Goal: Navigation & Orientation: Find specific page/section

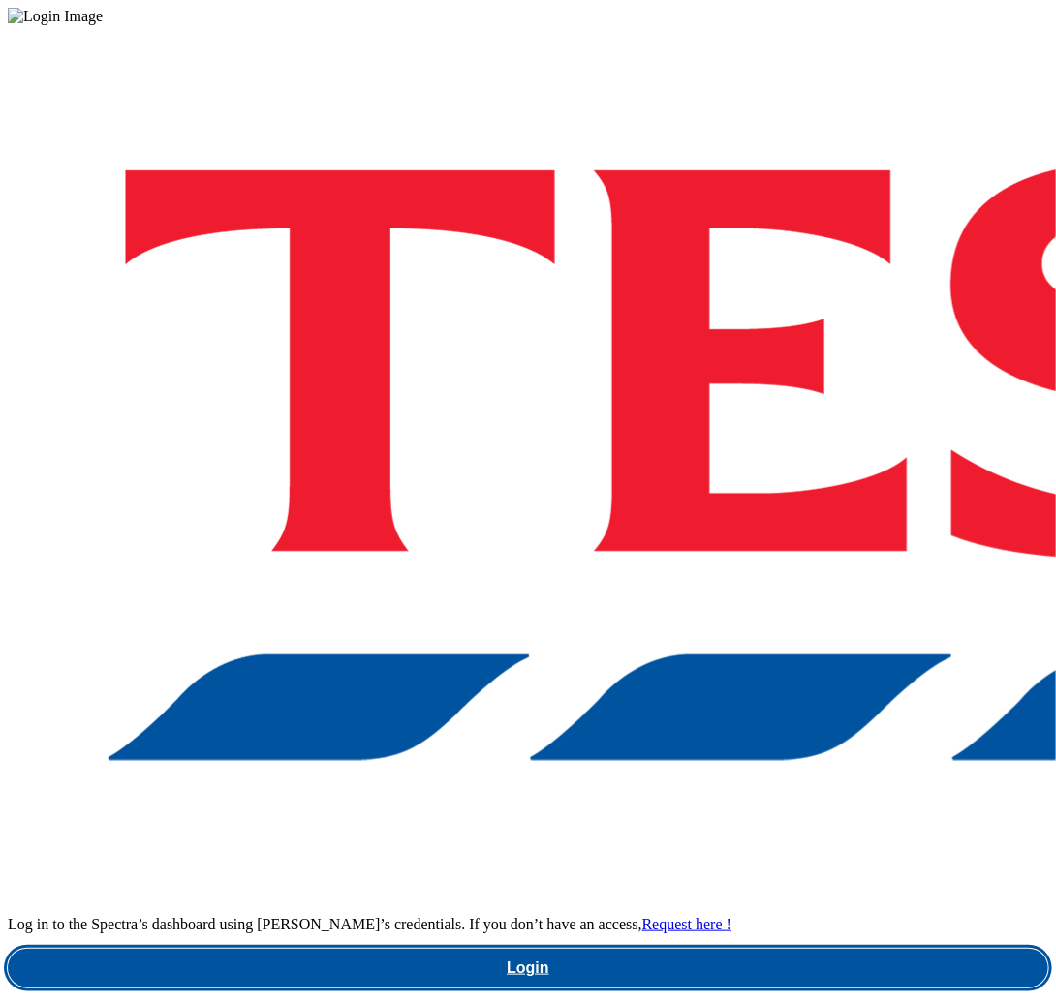
click at [789, 949] on link "Login" at bounding box center [528, 968] width 1040 height 39
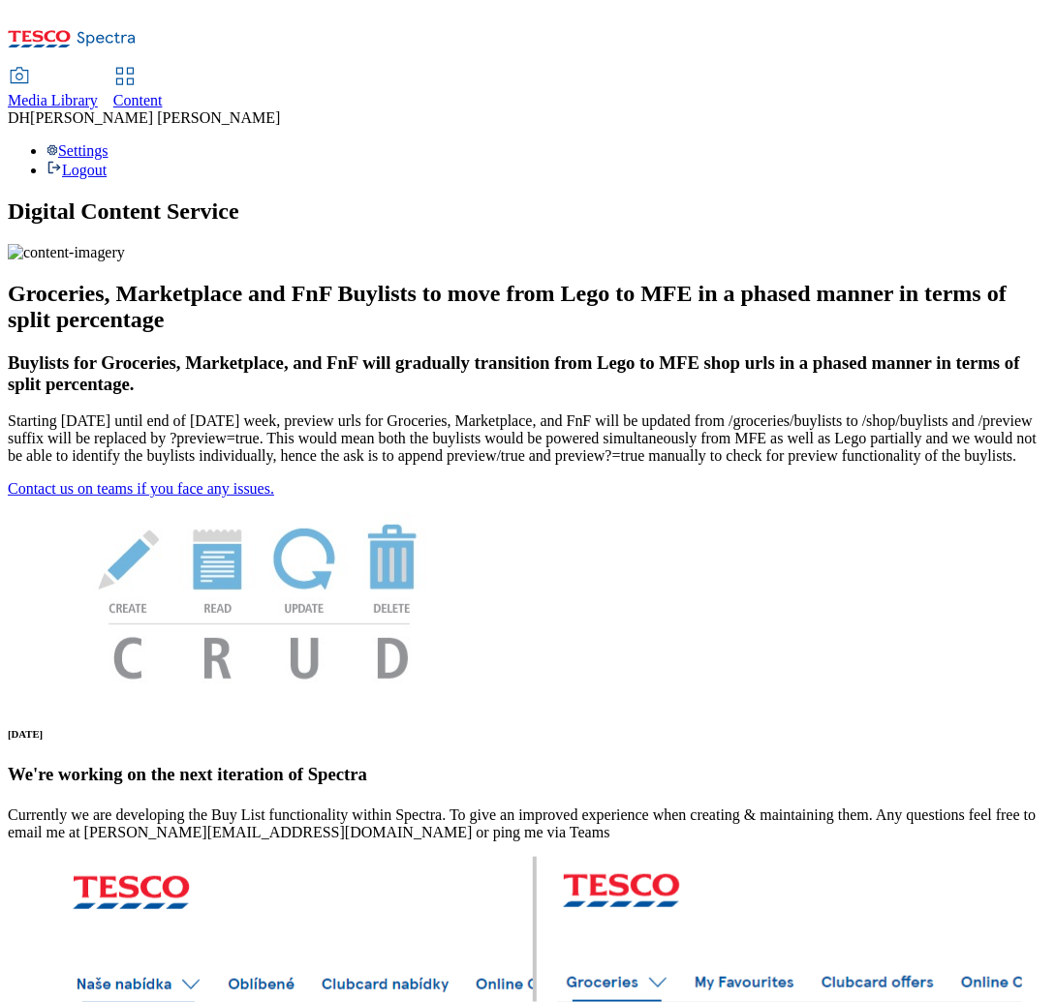
drag, startPoint x: 319, startPoint y: 32, endPoint x: 354, endPoint y: 15, distance: 38.6
click at [98, 92] on span "Media Library" at bounding box center [53, 100] width 90 height 16
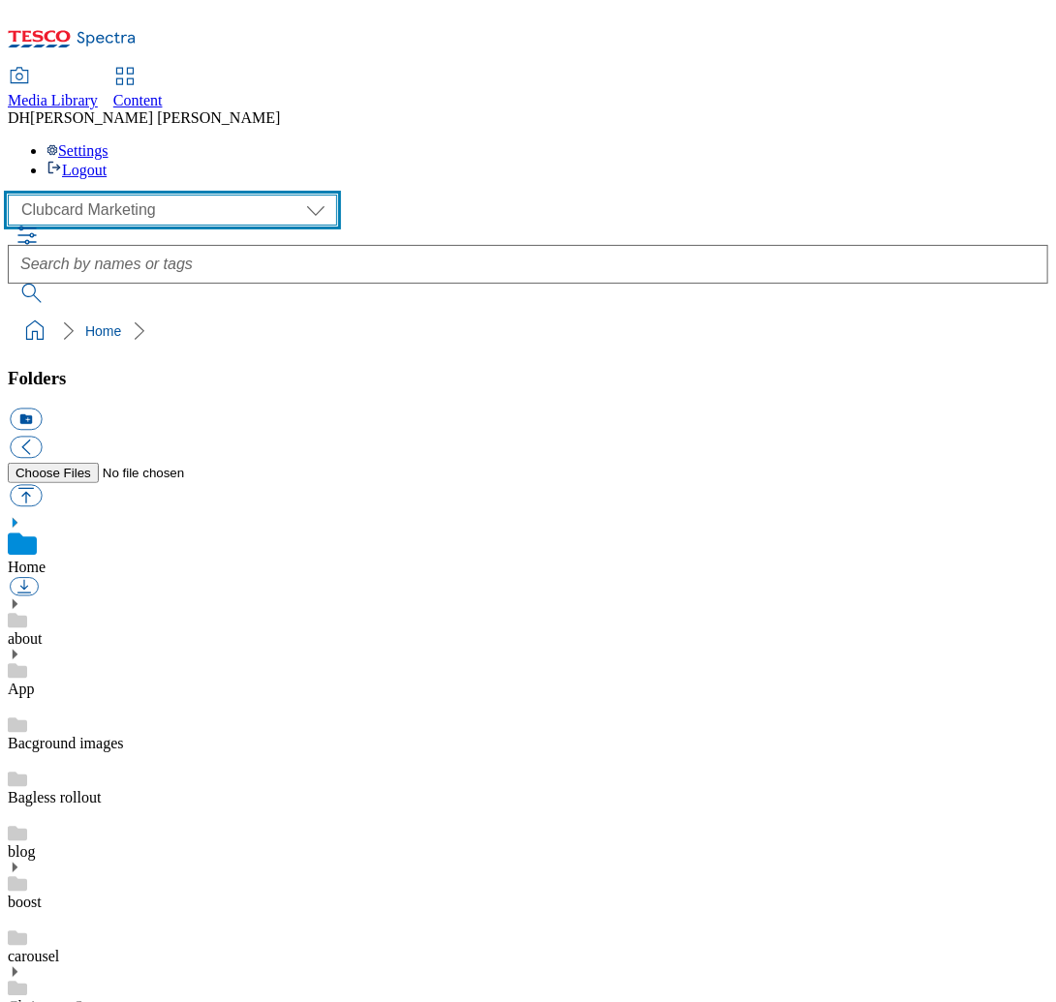
click at [122, 195] on select "Clubcard Marketing Demo Dotcom UK Emails GHS Marketing UK GHS Product UK GHS RO…" at bounding box center [172, 210] width 329 height 31
select select "flare-ghs-mktg"
click at [14, 195] on select "Clubcard Marketing Demo Dotcom UK Emails GHS Marketing UK GHS Product UK GHS RO…" at bounding box center [172, 210] width 329 height 31
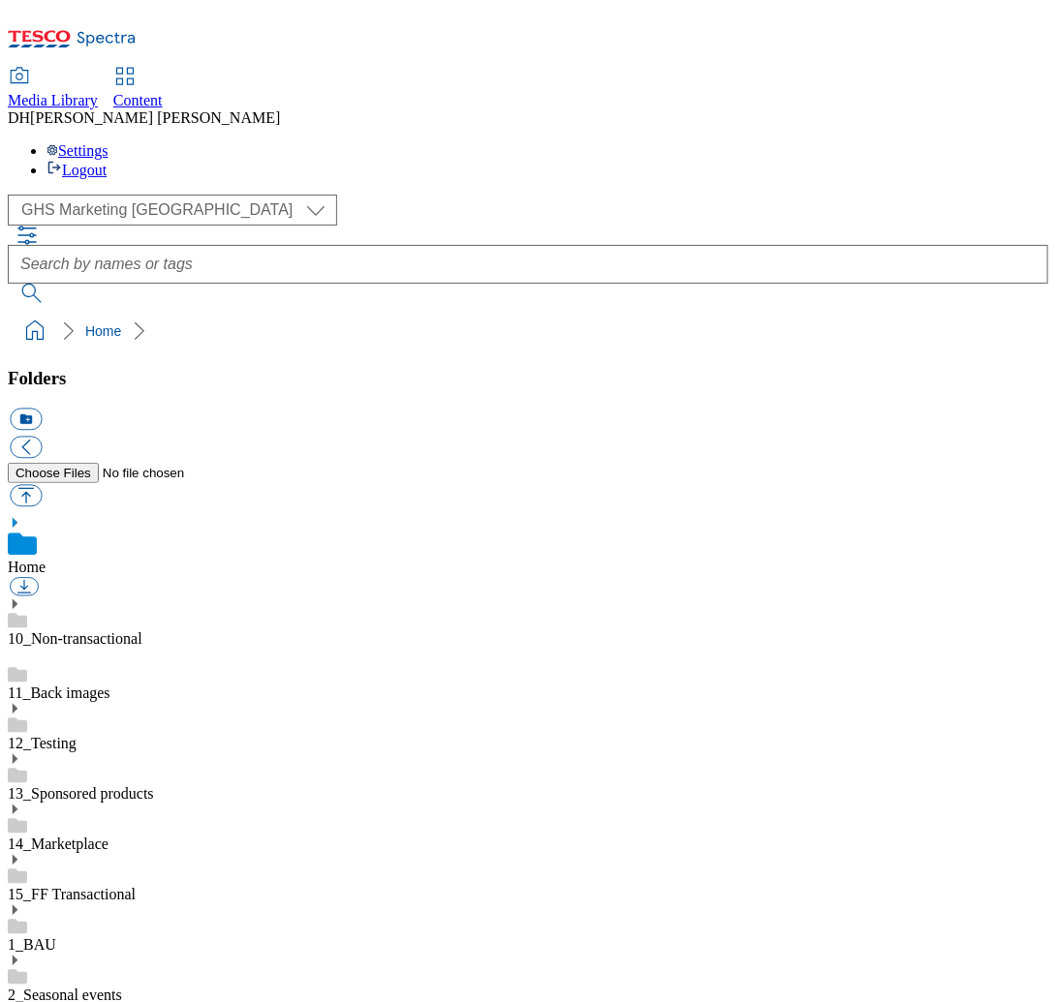
click at [21, 853] on icon at bounding box center [15, 860] width 14 height 14
click at [17, 906] on use at bounding box center [15, 911] width 5 height 10
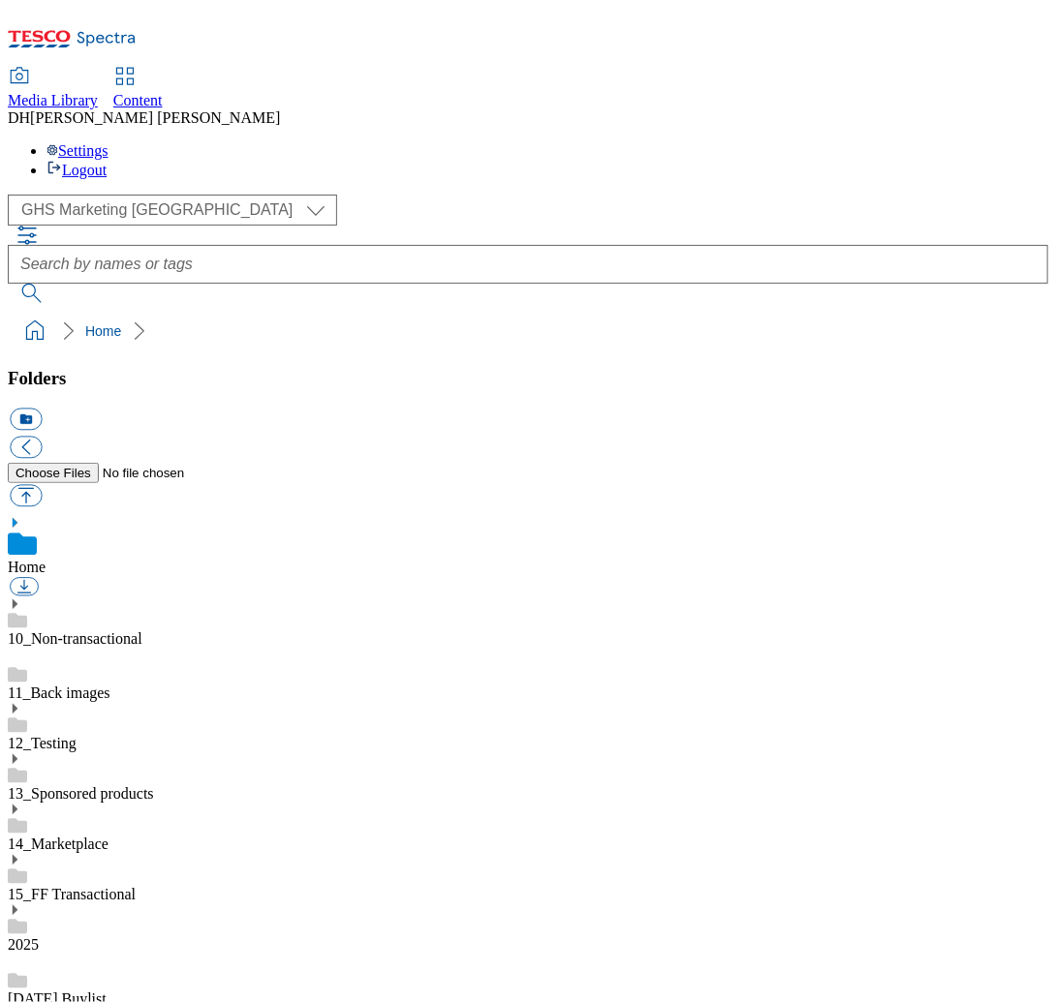
scroll to position [1120, 0]
